Goal: Transaction & Acquisition: Purchase product/service

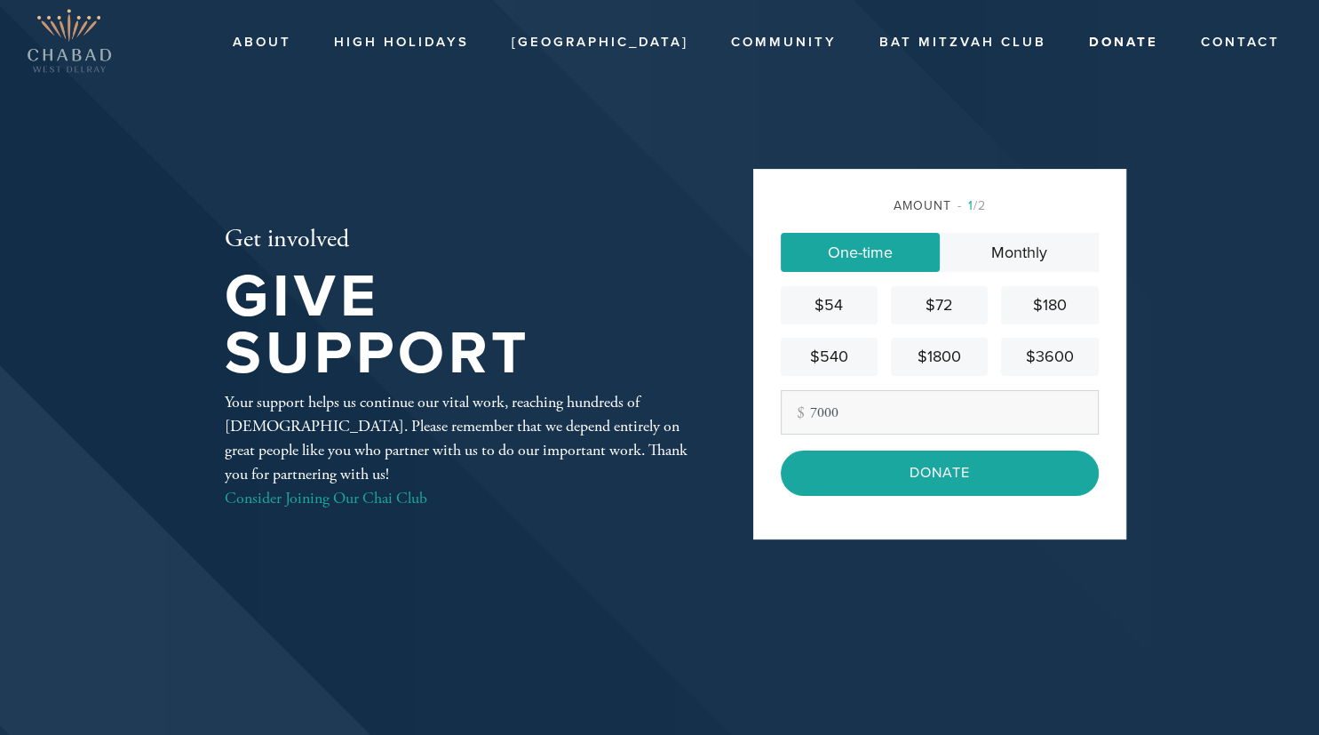
type input "7000"
click at [915, 538] on div "Amount 1 /2 One-time Monthly $54 $72 $180 $540 $1800 $3600 Other Amount 7000 Co…" at bounding box center [939, 354] width 373 height 370
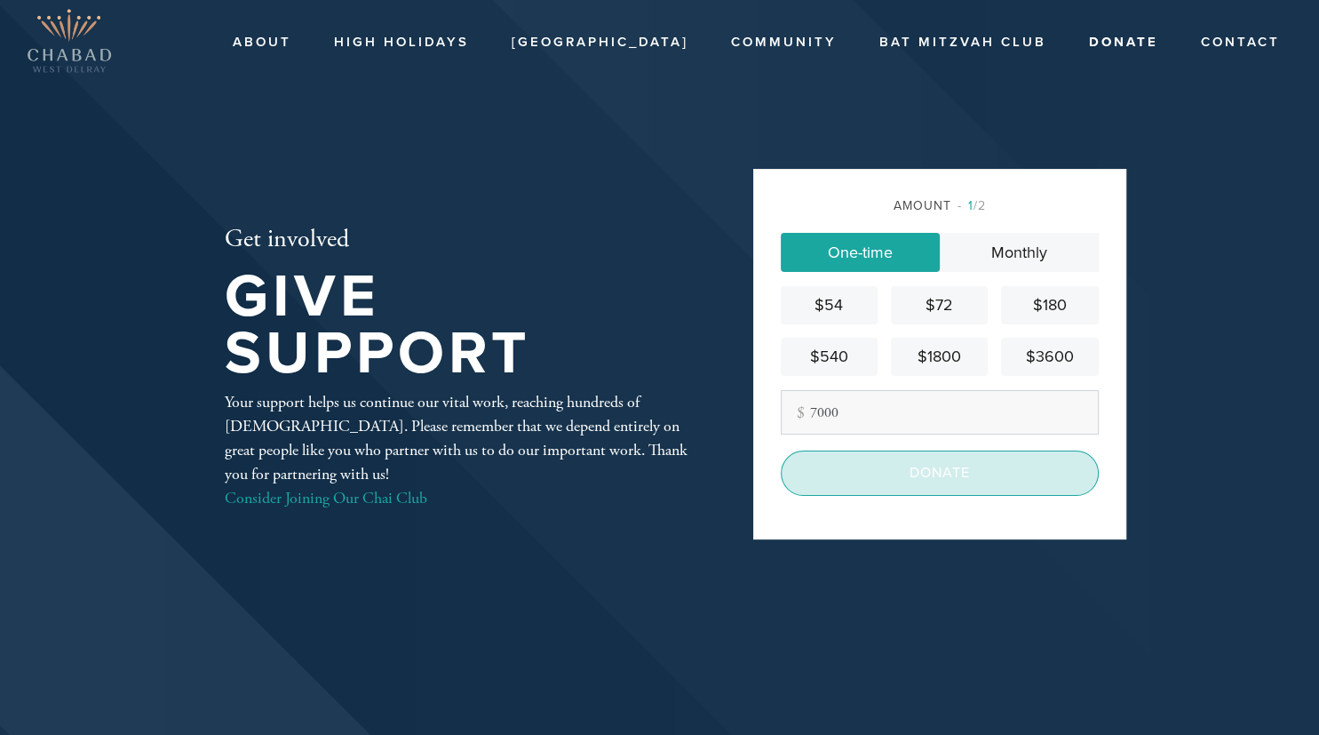
click at [901, 471] on input "Donate" at bounding box center [940, 472] width 318 height 44
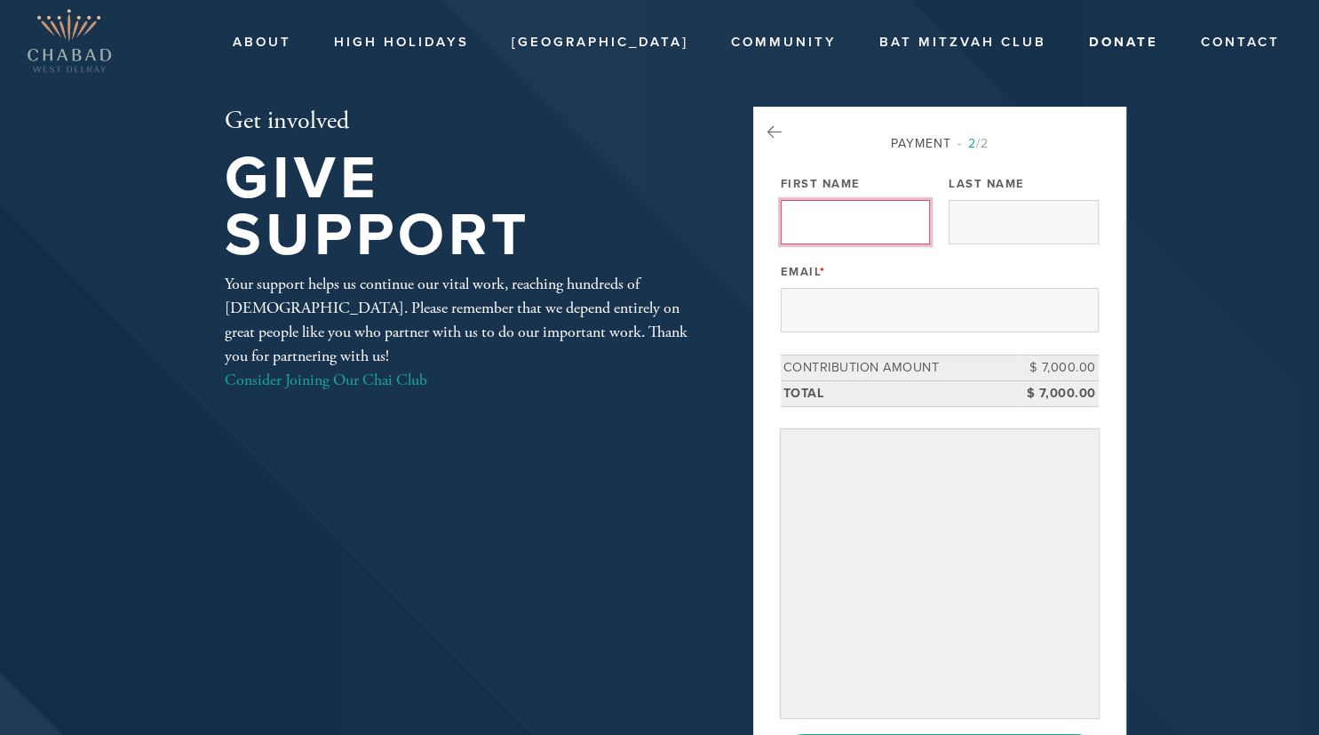
click at [842, 233] on input "First Name" at bounding box center [855, 222] width 149 height 44
type input "Jarred"
click at [1018, 225] on input "Last Name" at bounding box center [1023, 222] width 149 height 44
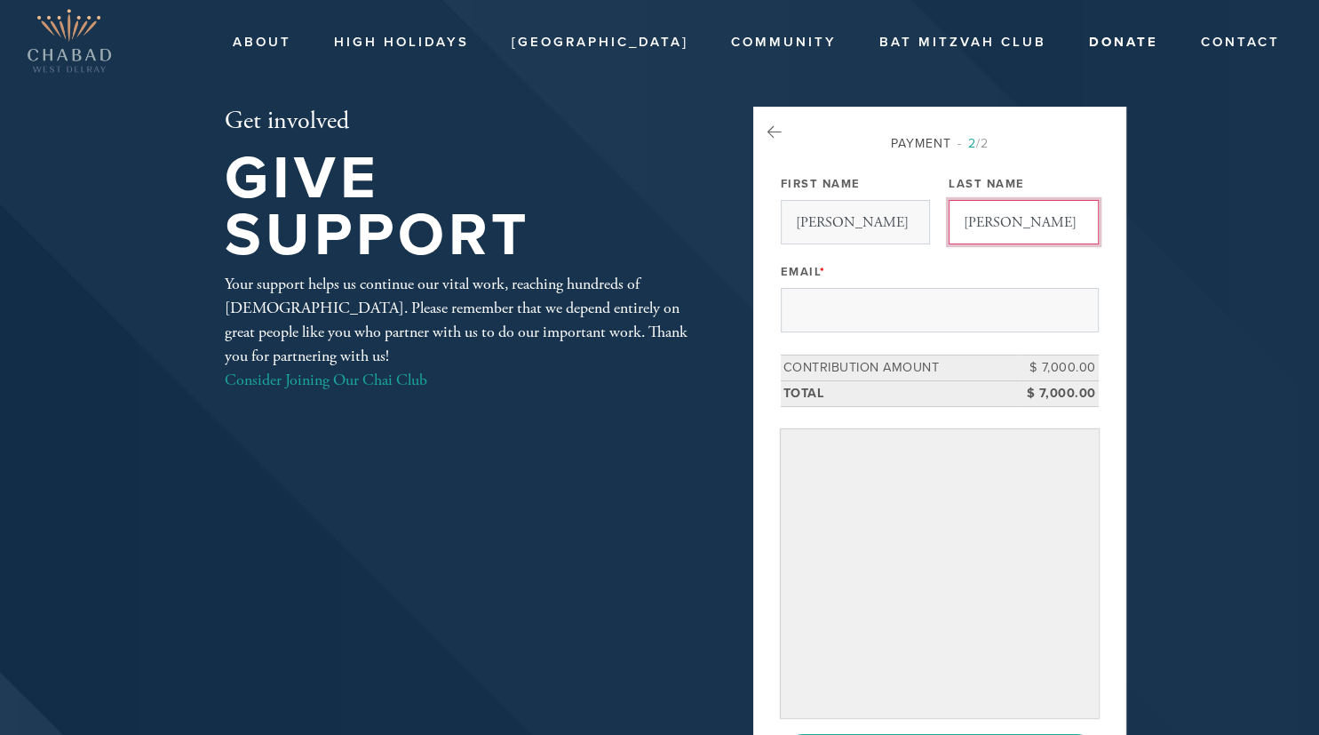
type input "Winer"
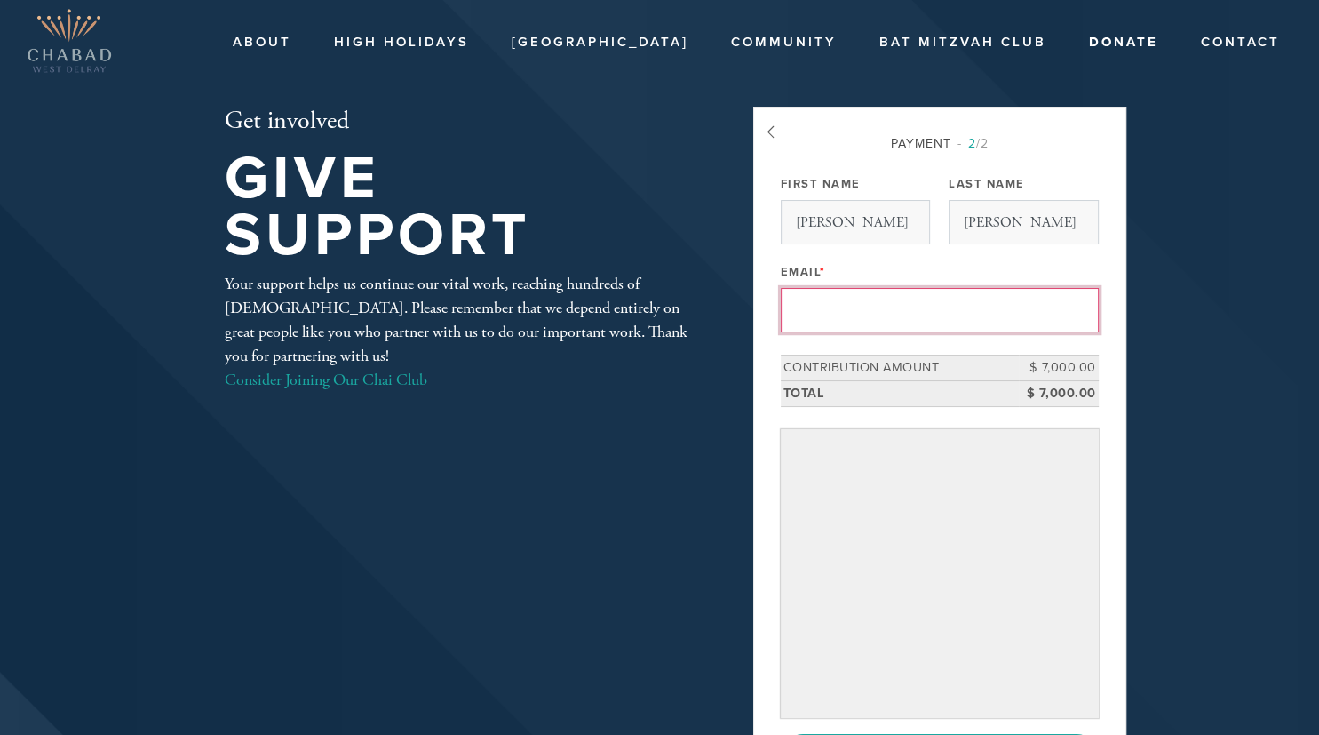
type input "jarred@westbrooke.com"
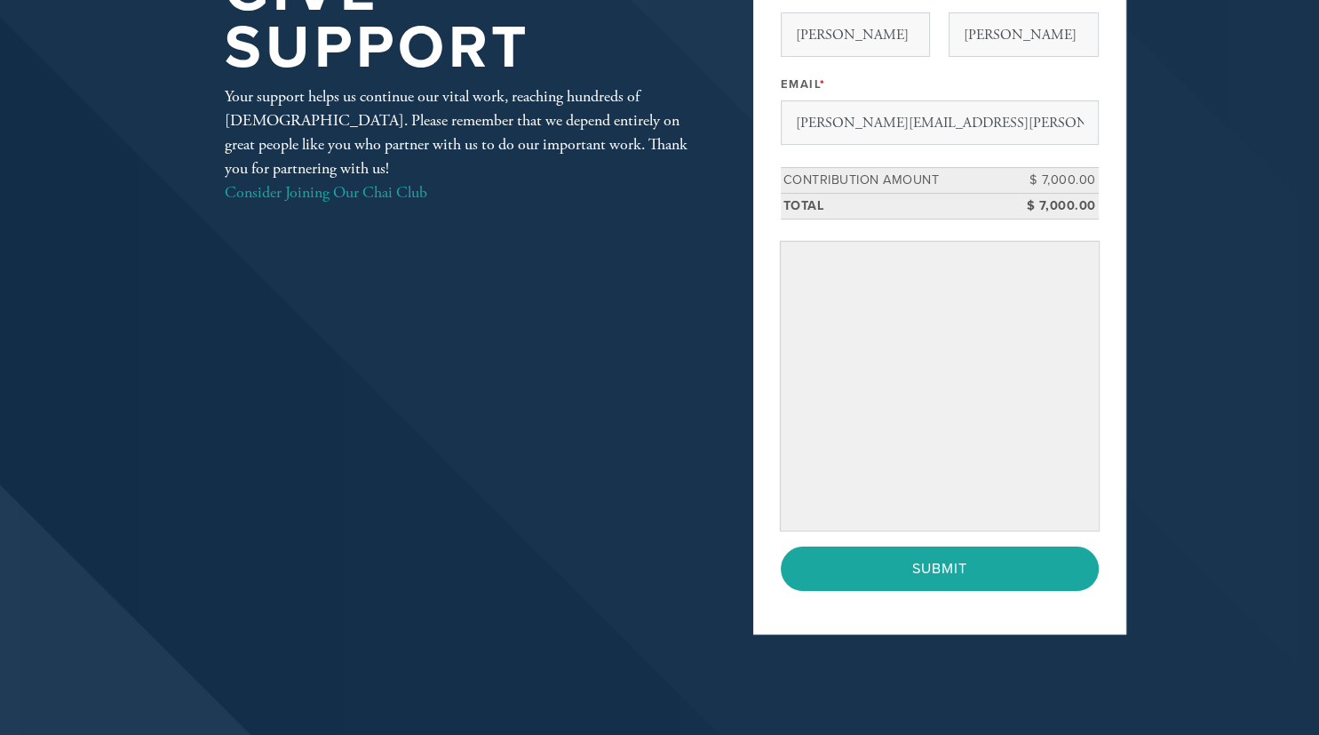
scroll to position [189, 0]
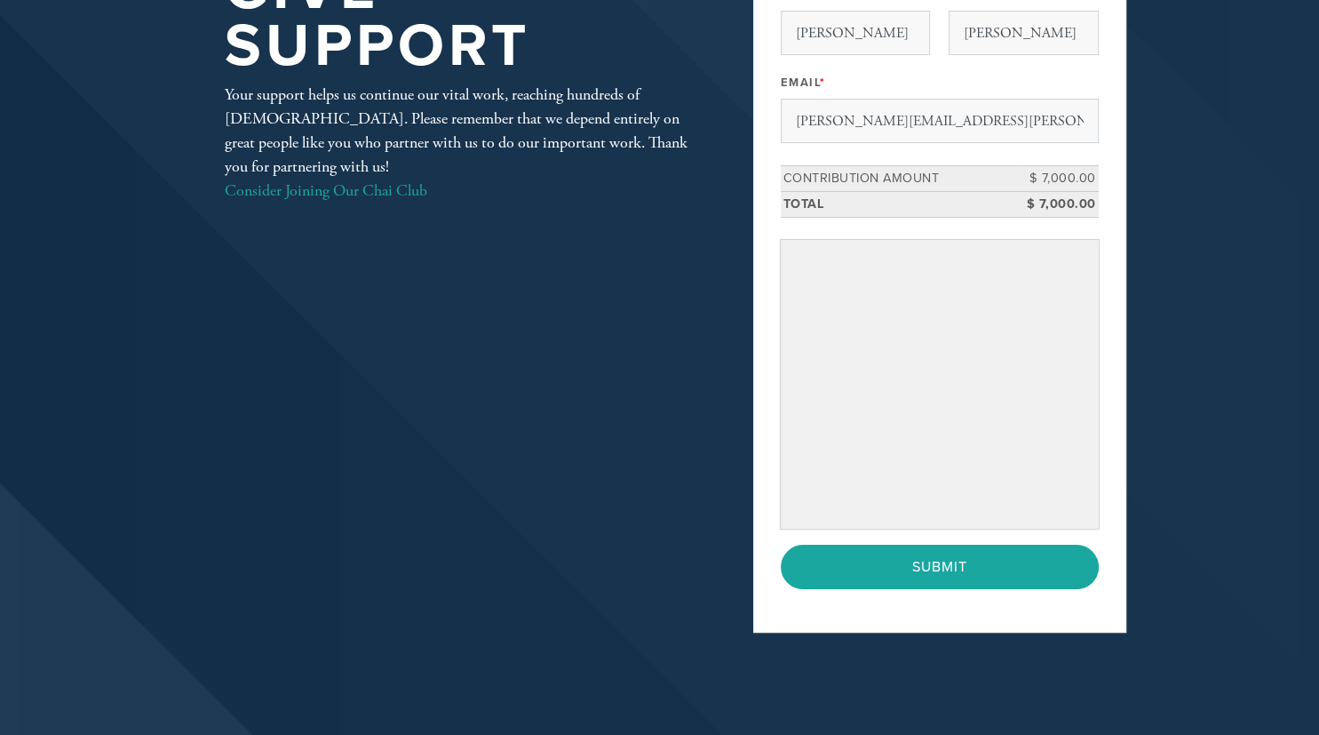
click at [1249, 581] on header "About High Holidays JEMS Hebrew School General Information Enroll Community Cof…" at bounding box center [659, 288] width 1319 height 955
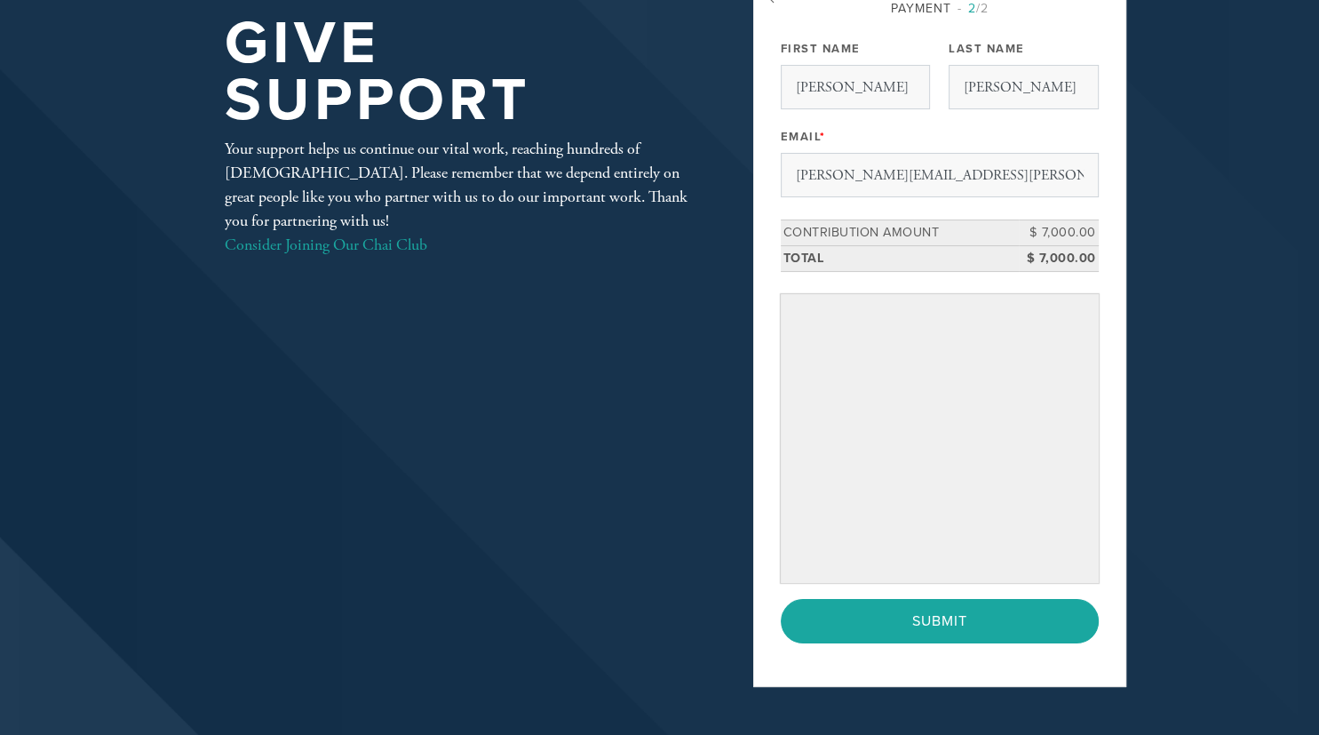
scroll to position [133, 0]
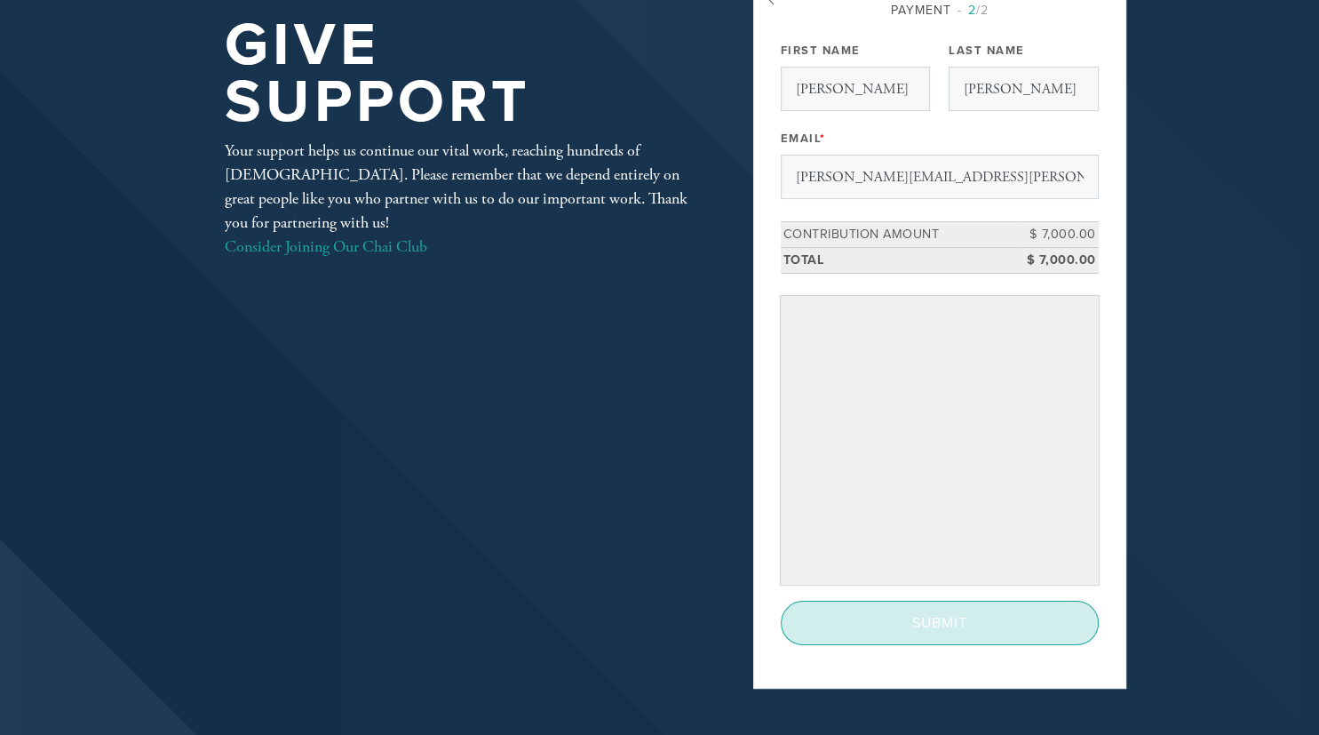
click at [935, 625] on input "Submit" at bounding box center [940, 622] width 318 height 44
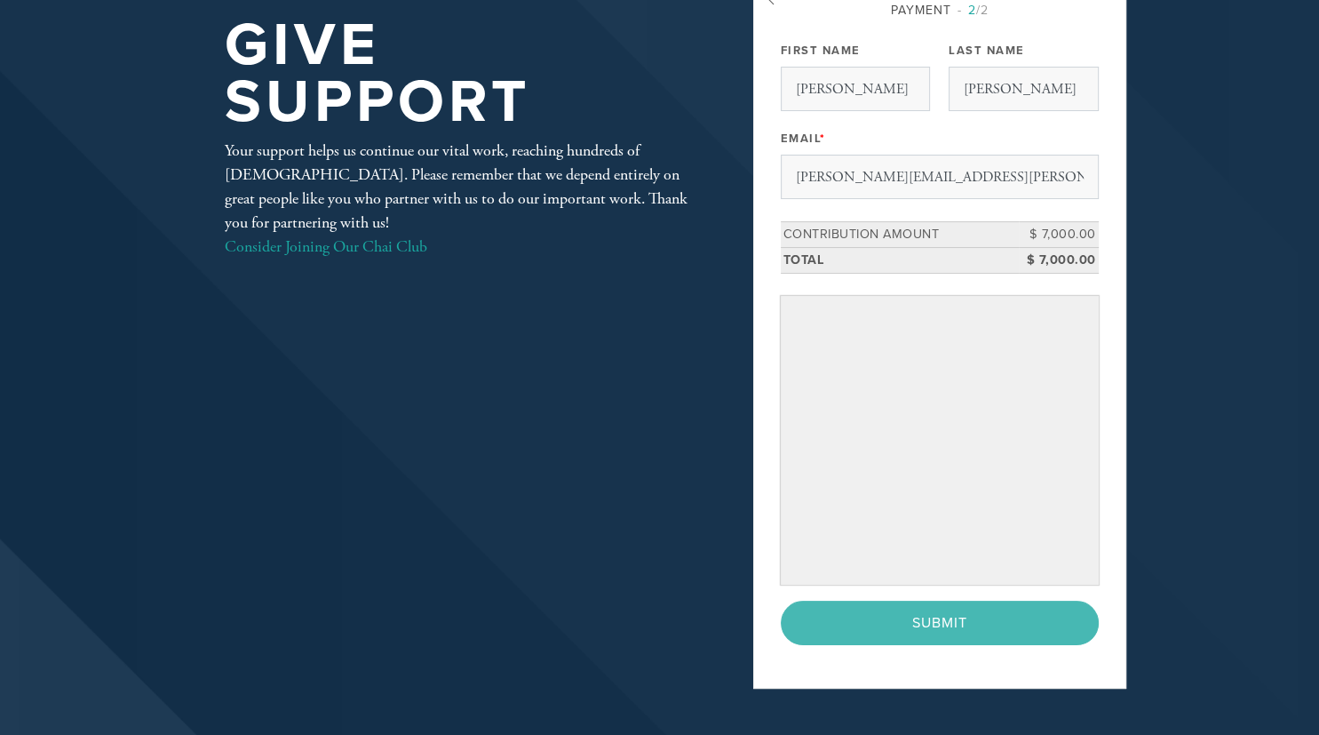
click at [620, 361] on div "Get involved Give Support Your support helps us continue our vital work, reachi…" at bounding box center [659, 344] width 959 height 742
